Goal: Task Accomplishment & Management: Manage account settings

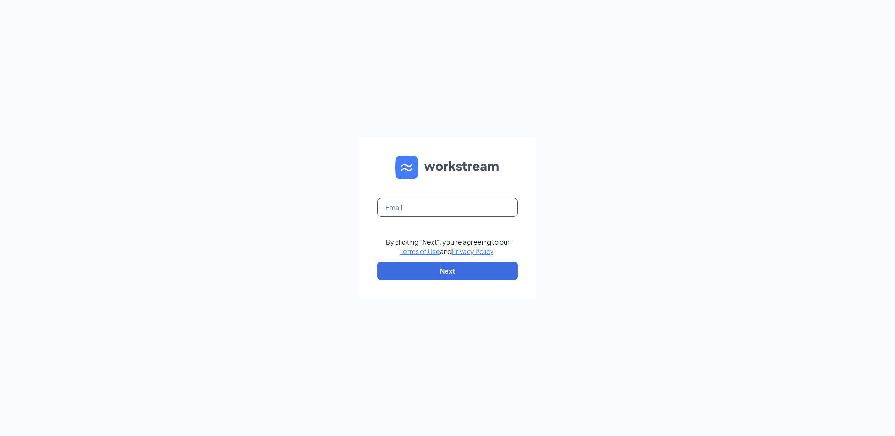
click at [449, 207] on input "text" at bounding box center [447, 207] width 140 height 19
type input "mstantonjones@rochester.rr.com"
click at [433, 269] on button "Next" at bounding box center [447, 271] width 140 height 19
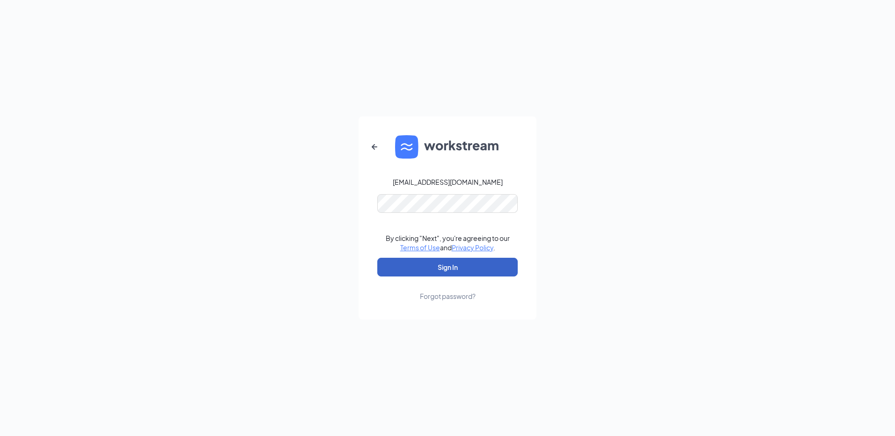
click at [422, 260] on button "Sign In" at bounding box center [447, 267] width 140 height 19
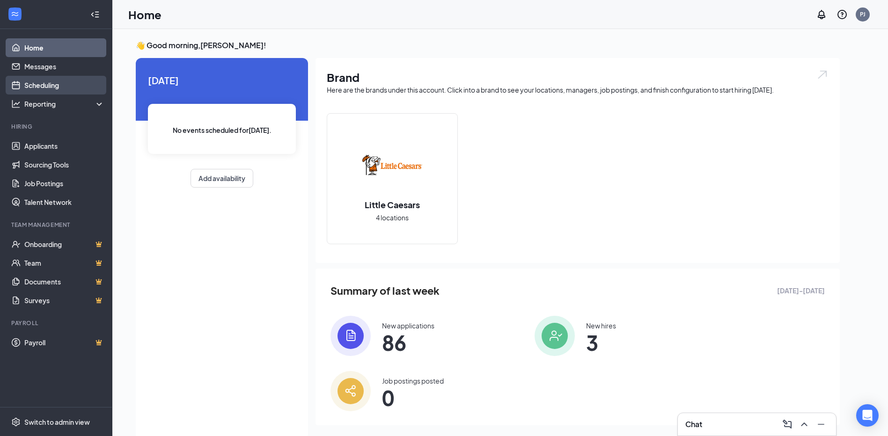
click at [43, 81] on link "Scheduling" at bounding box center [64, 85] width 80 height 19
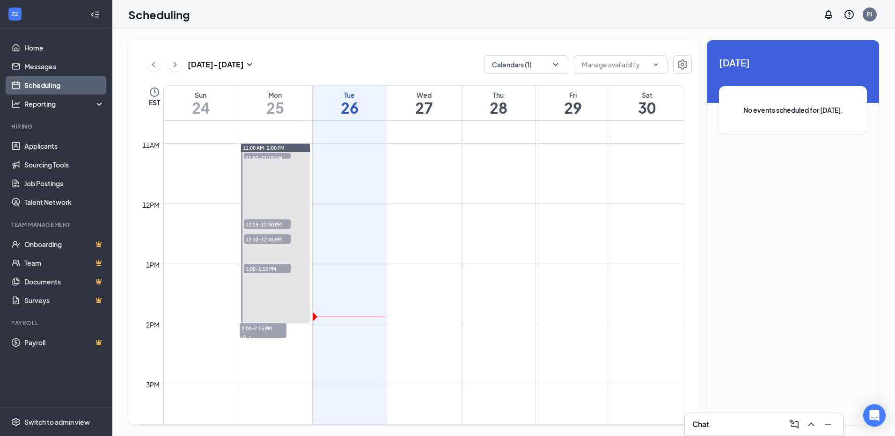
scroll to position [649, 0]
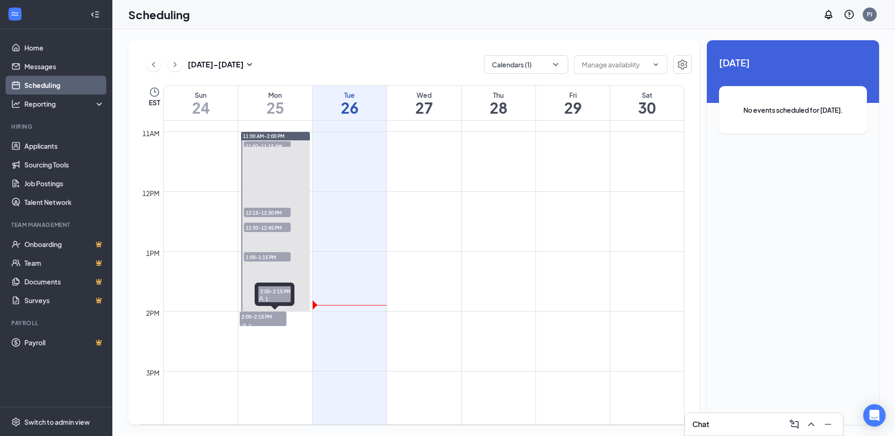
click at [276, 317] on span "2:00-2:15 PM" at bounding box center [263, 316] width 47 height 9
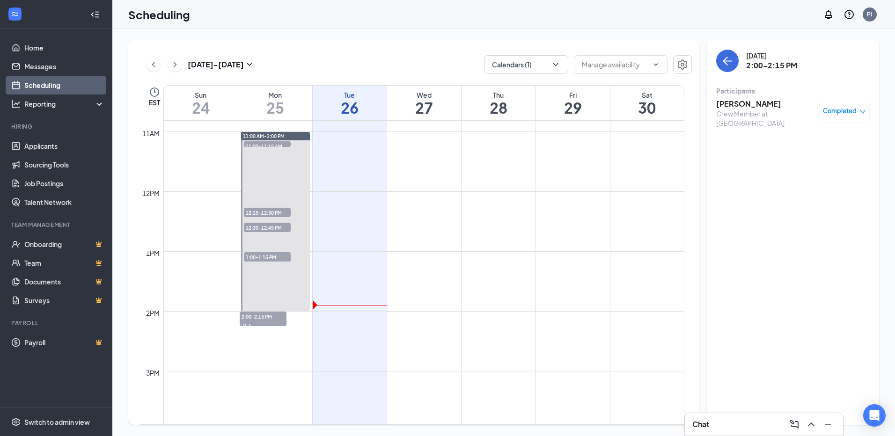
click at [758, 104] on h3 "[PERSON_NAME]" at bounding box center [766, 104] width 98 height 10
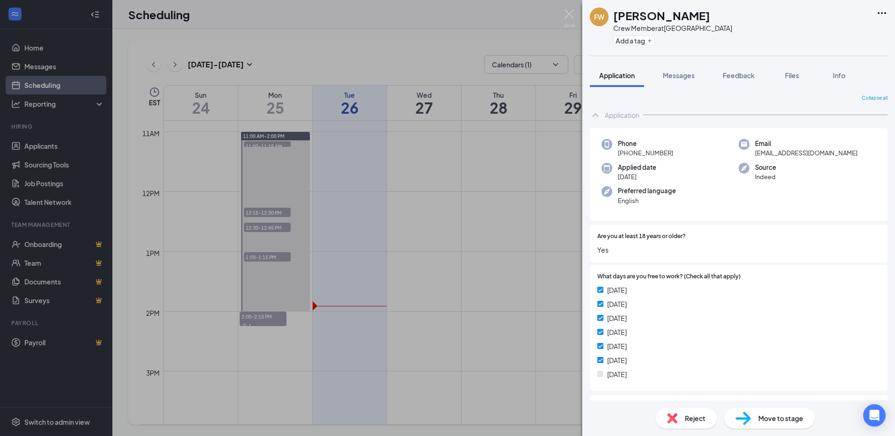
click at [885, 11] on icon "Ellipses" at bounding box center [882, 12] width 11 height 11
click at [805, 36] on link "View full application" at bounding box center [831, 34] width 101 height 9
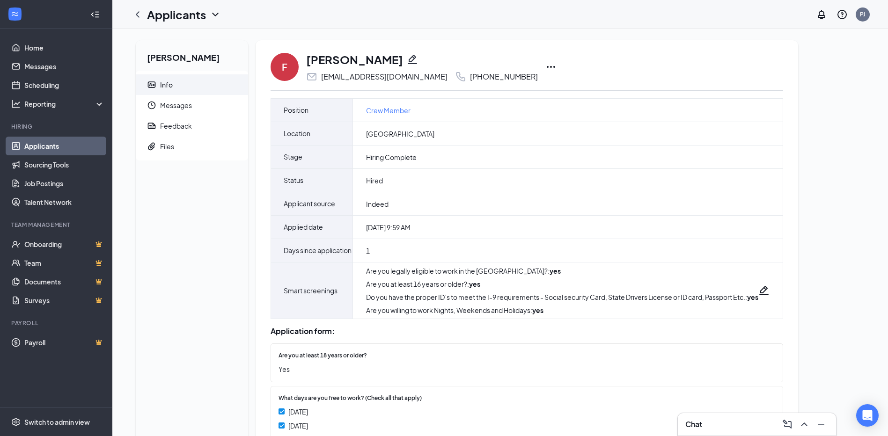
click at [547, 67] on icon "Ellipses" at bounding box center [551, 67] width 8 height 2
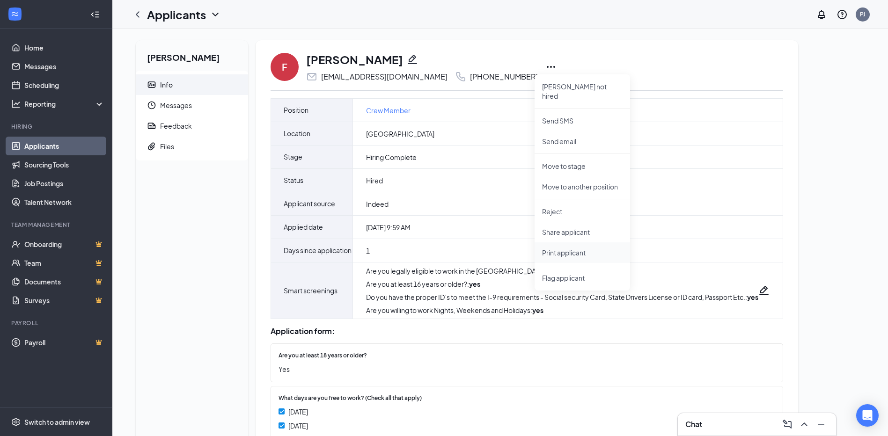
click at [567, 248] on p "Print applicant" at bounding box center [582, 252] width 81 height 9
